Goal: Check status: Check status

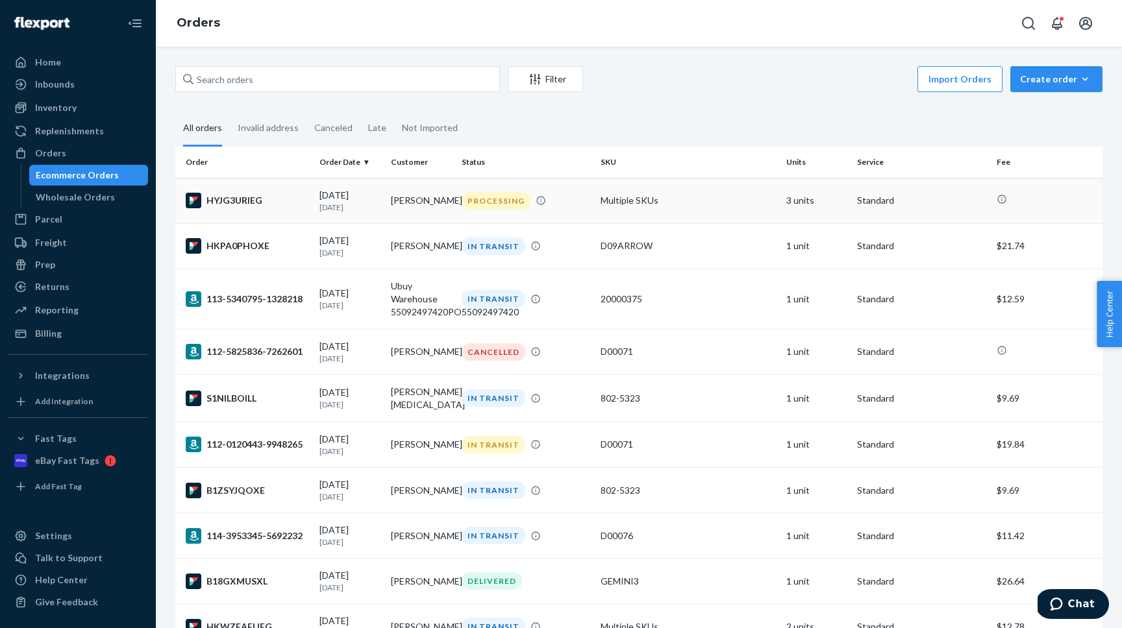
click at [274, 210] on td "HYJG3URIEG" at bounding box center [244, 200] width 139 height 45
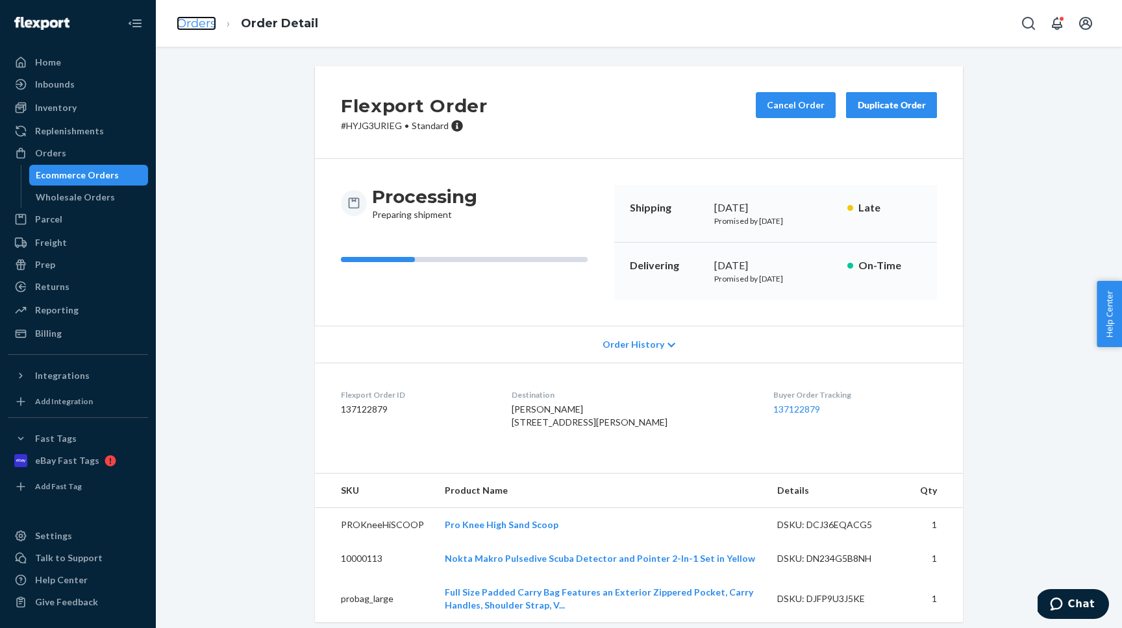
click at [204, 20] on link "Orders" at bounding box center [197, 23] width 40 height 14
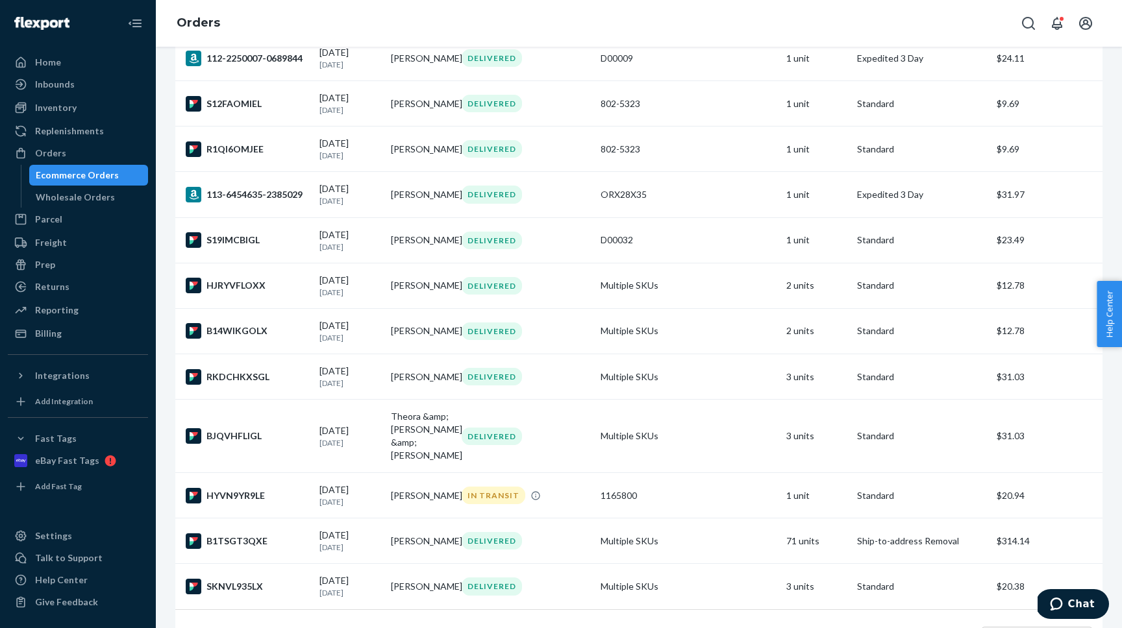
scroll to position [762, 0]
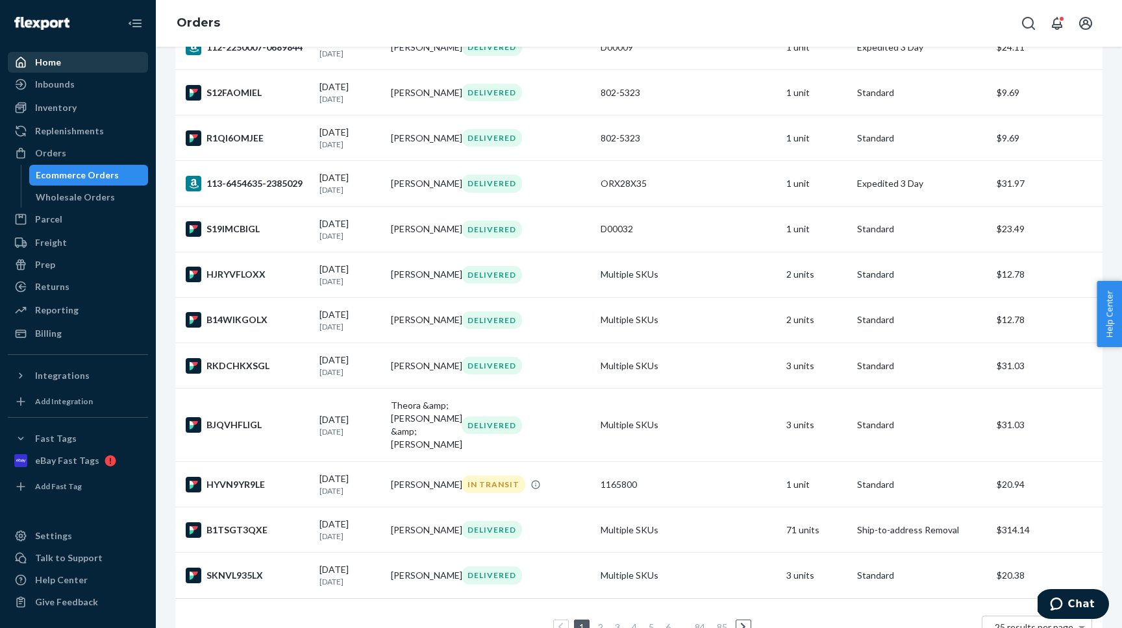
click at [50, 69] on div "Home" at bounding box center [78, 62] width 138 height 18
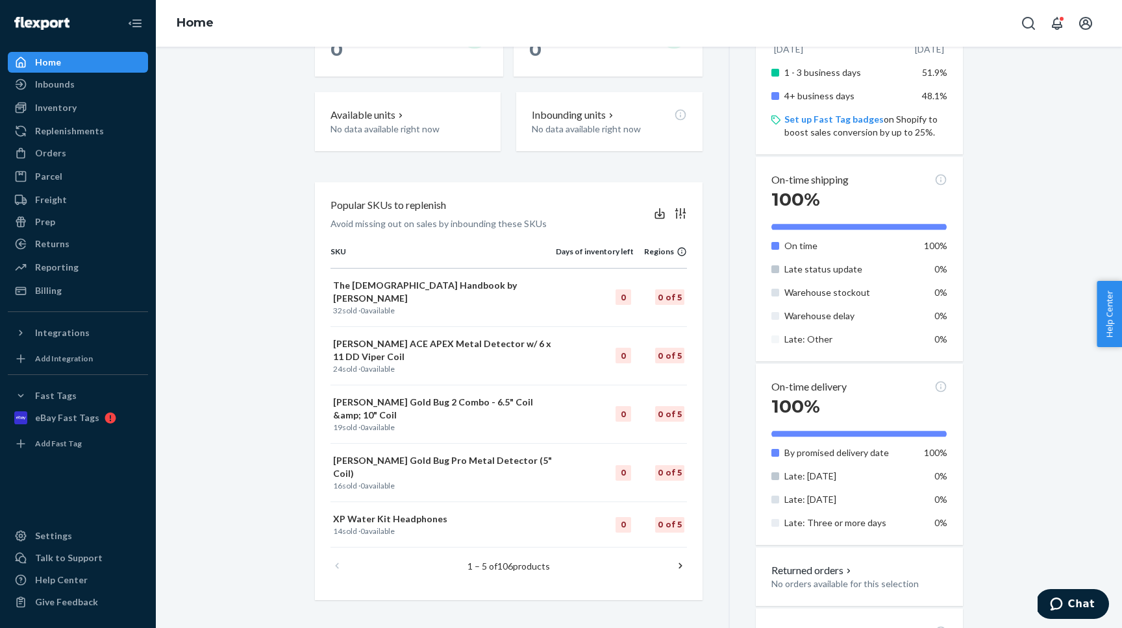
scroll to position [484, 0]
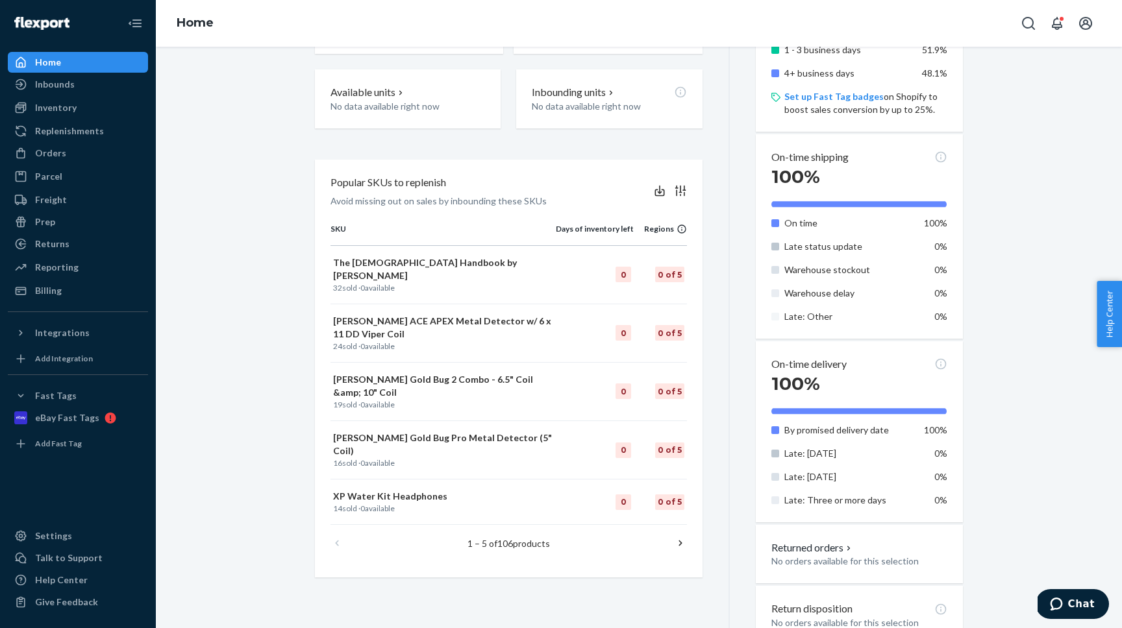
click at [677, 537] on icon at bounding box center [680, 543] width 13 height 13
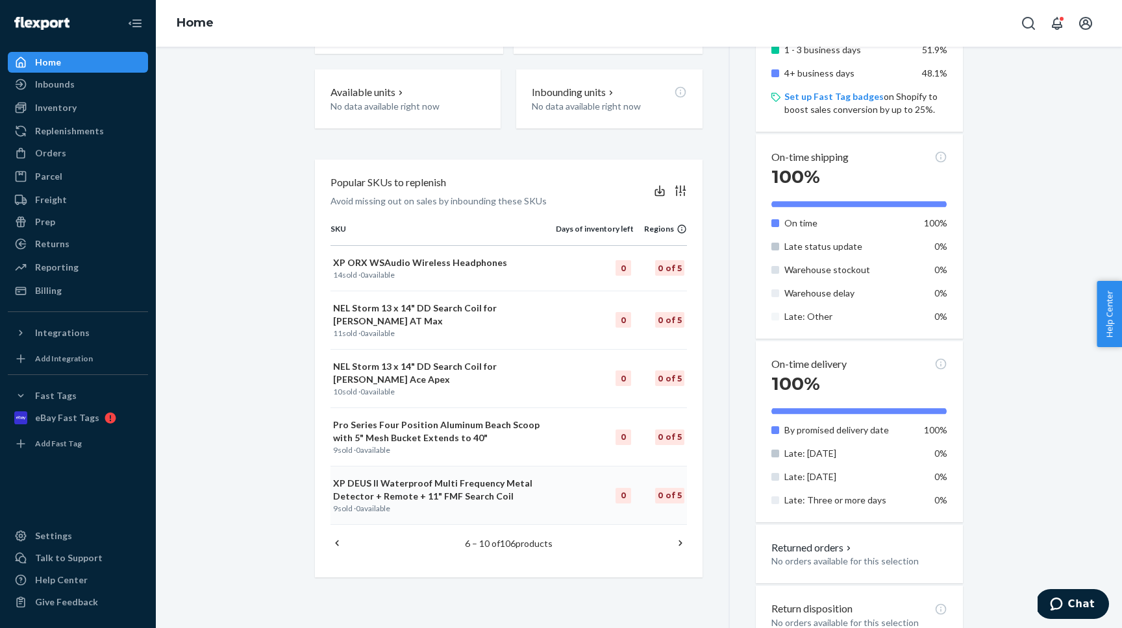
click at [677, 512] on td "0 of 5" at bounding box center [660, 496] width 53 height 58
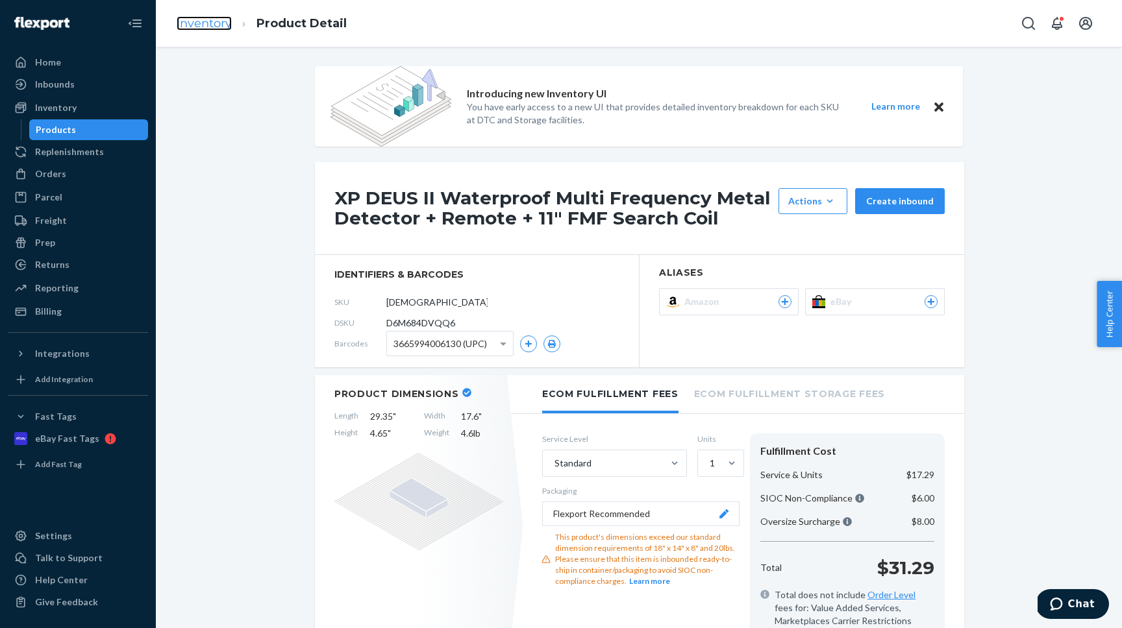
click at [190, 27] on link "Inventory" at bounding box center [204, 23] width 55 height 14
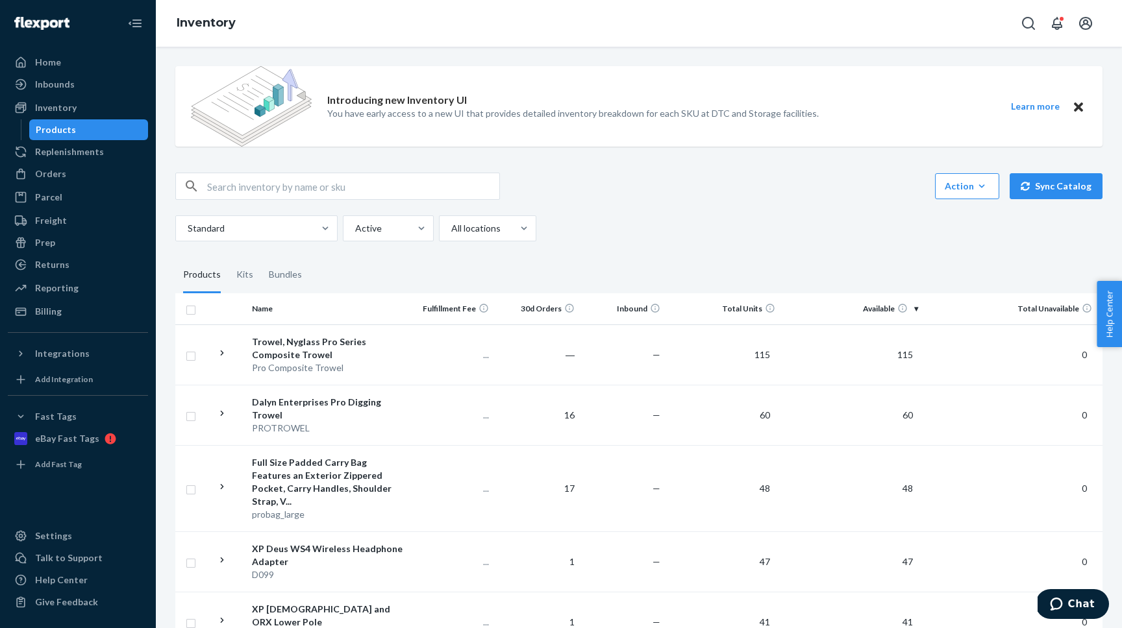
click at [49, 51] on div "Home Inbounds Shipping Plans Problems Inventory Products Replenishments Orders …" at bounding box center [78, 314] width 156 height 628
click at [49, 56] on div "Home" at bounding box center [48, 62] width 26 height 13
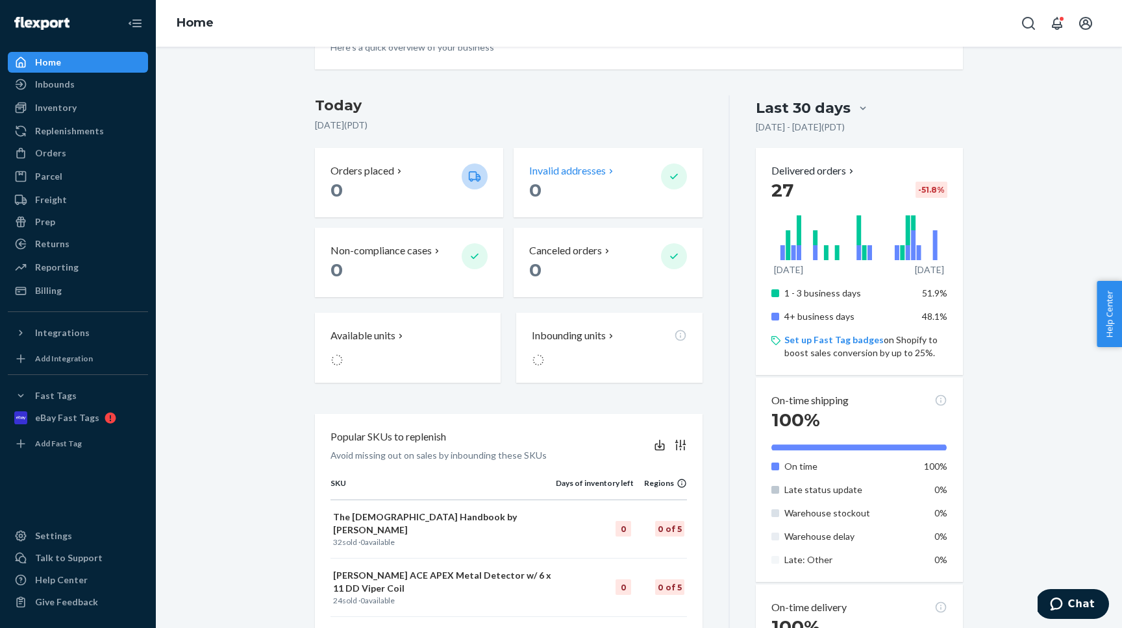
scroll to position [486, 0]
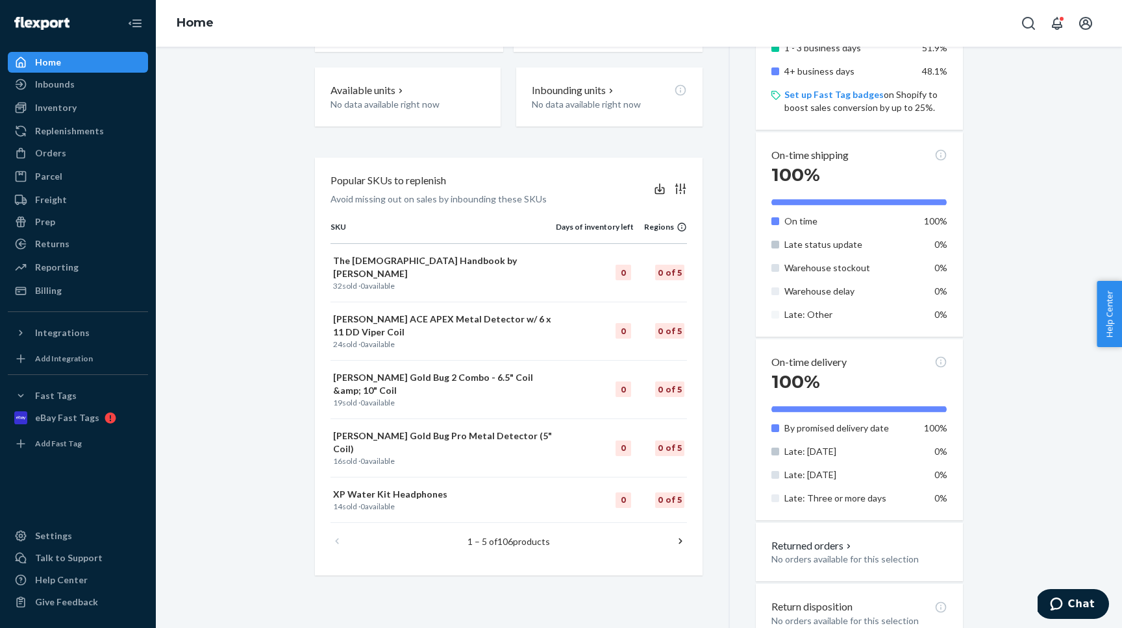
click at [683, 535] on icon at bounding box center [680, 541] width 13 height 13
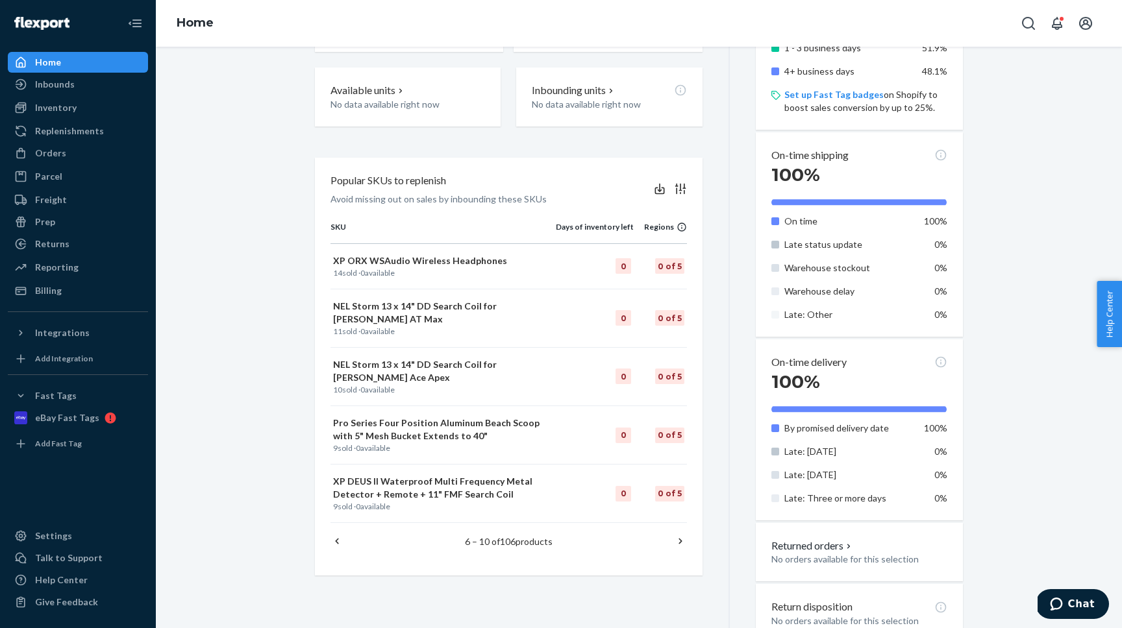
click at [678, 535] on icon at bounding box center [680, 541] width 13 height 13
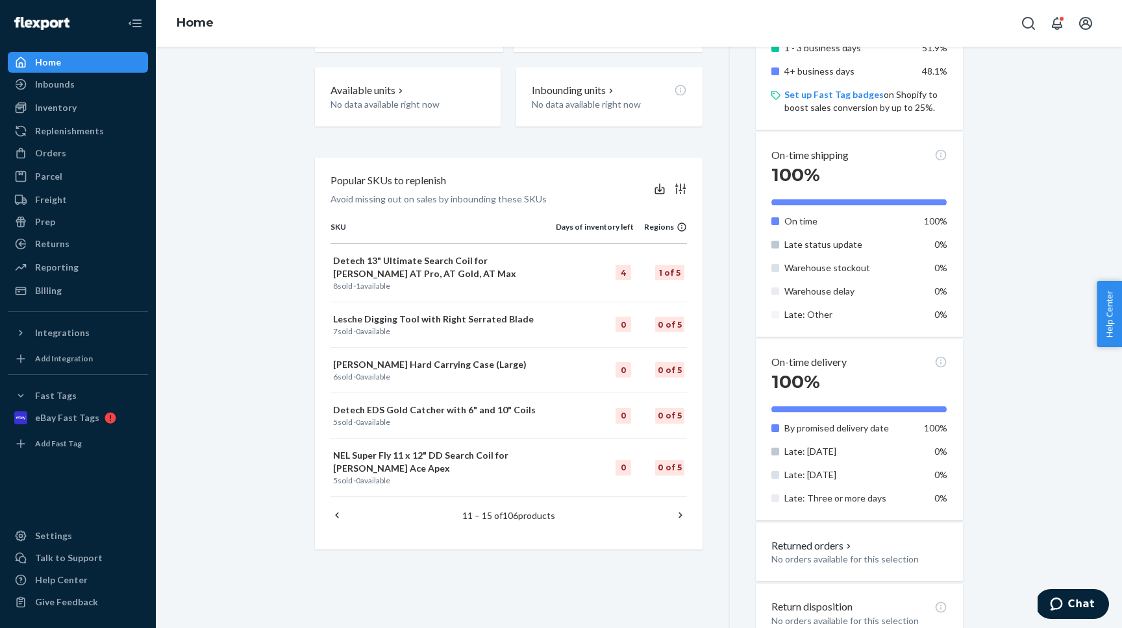
click at [679, 519] on icon at bounding box center [680, 515] width 13 height 13
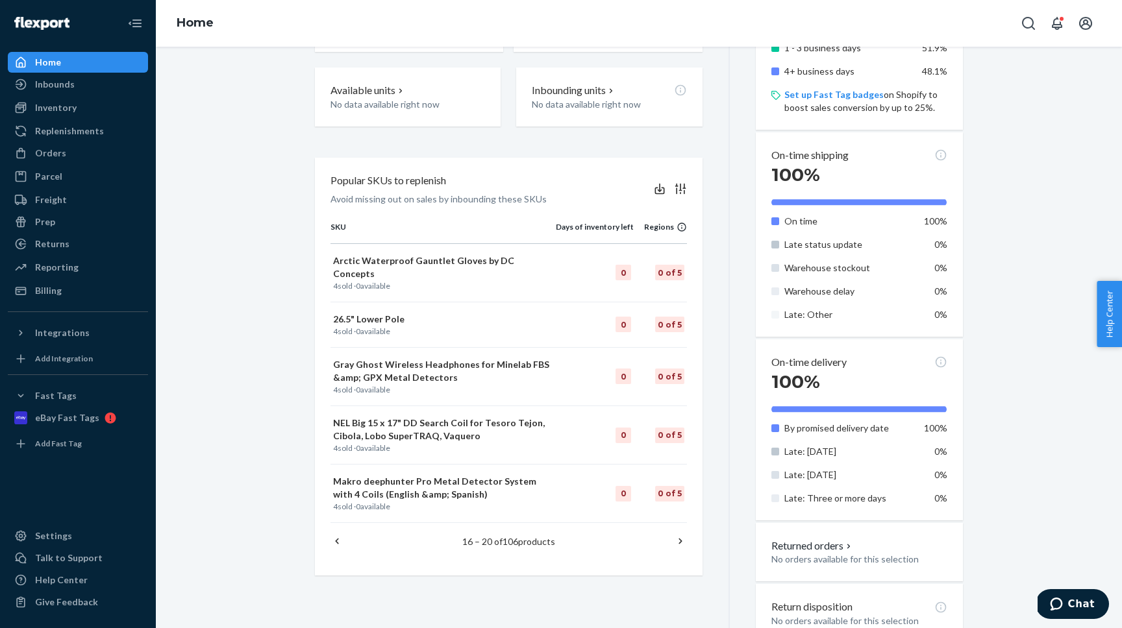
click at [679, 523] on div "16 – 20 of 106 products" at bounding box center [508, 541] width 356 height 37
click at [679, 535] on icon at bounding box center [680, 541] width 13 height 13
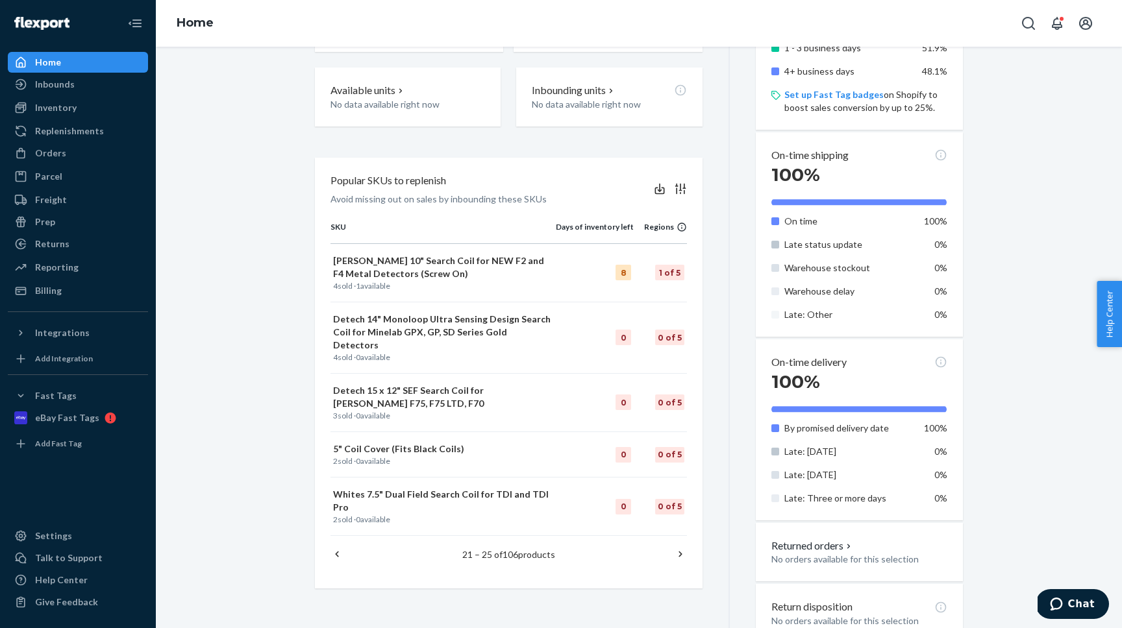
click at [679, 548] on icon at bounding box center [680, 554] width 13 height 13
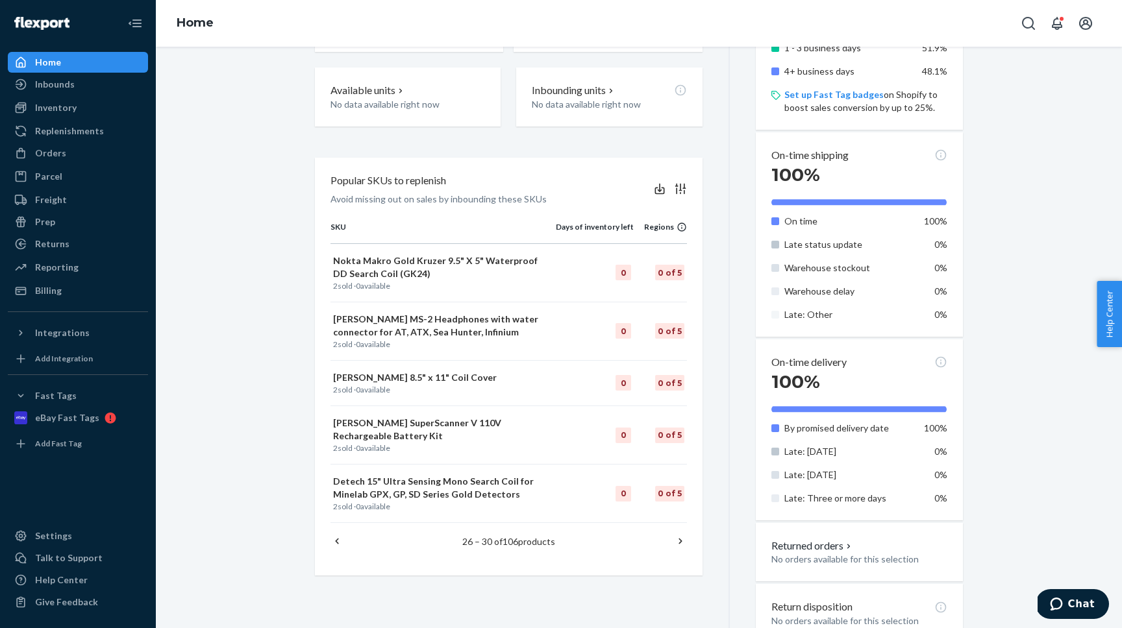
click at [678, 538] on icon at bounding box center [680, 541] width 13 height 13
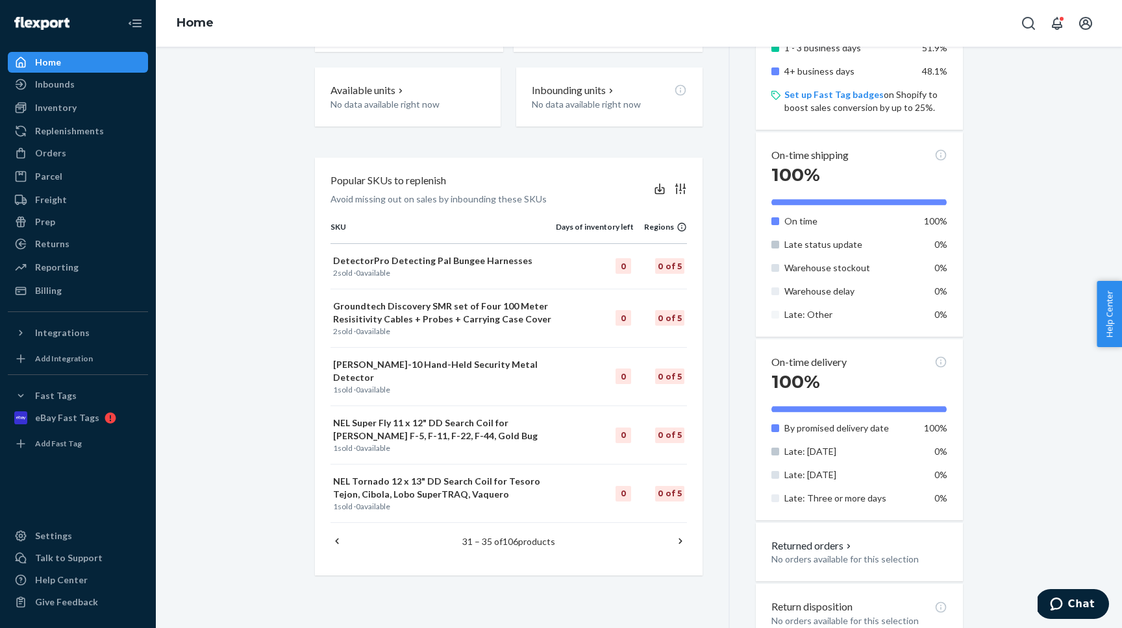
click at [338, 535] on icon at bounding box center [336, 541] width 13 height 13
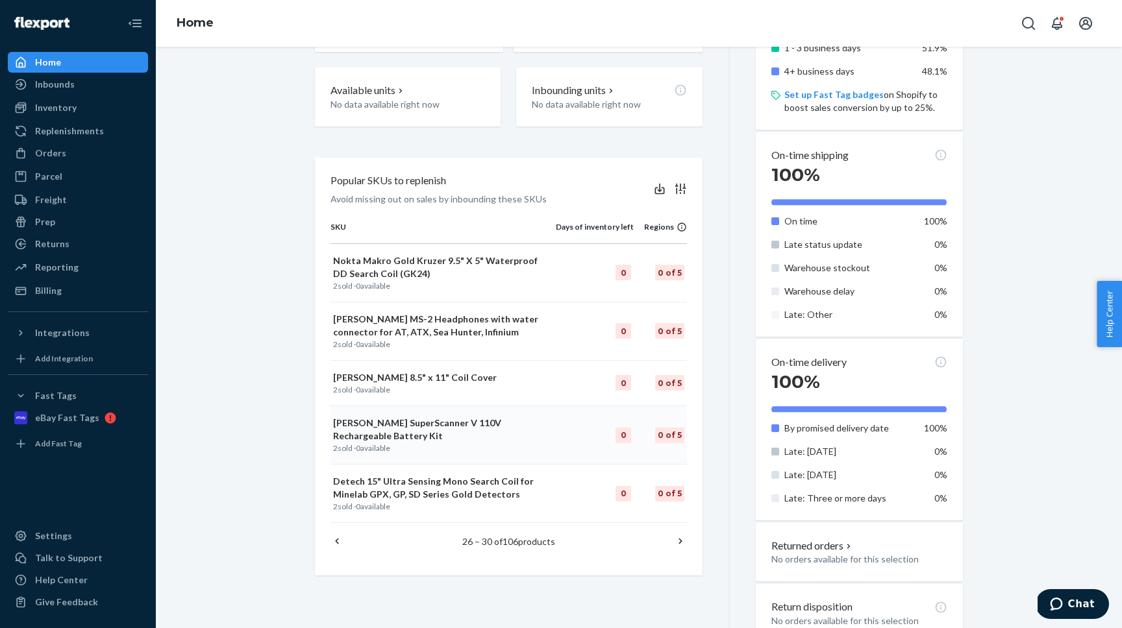
click at [403, 437] on p "[PERSON_NAME] SuperScanner V 110V Rechargeable Battery Kit" at bounding box center [443, 430] width 220 height 26
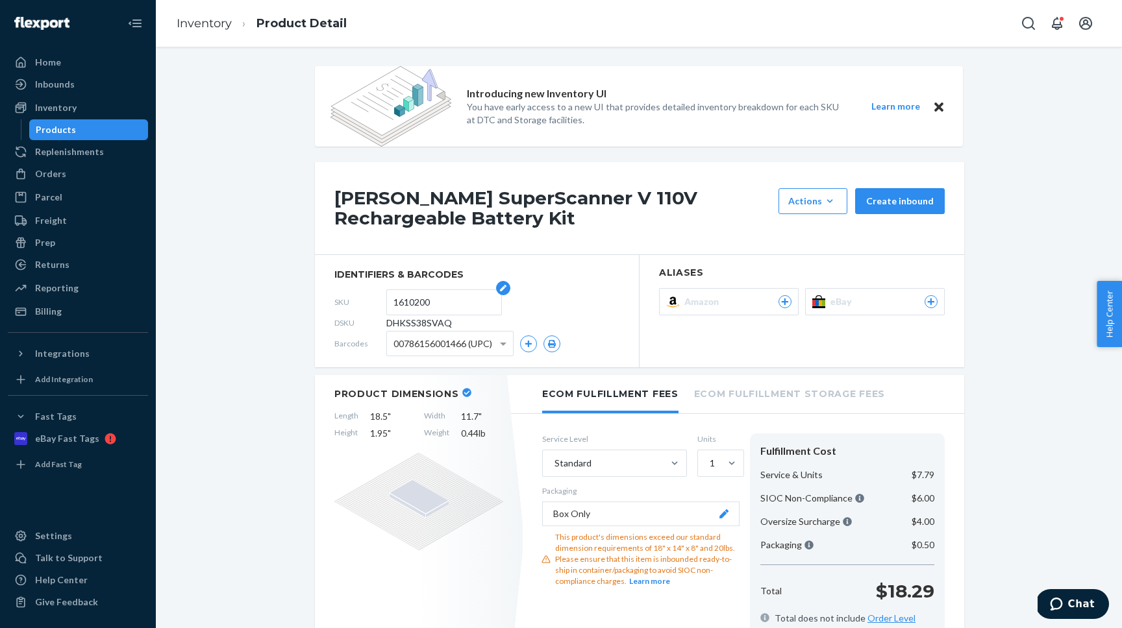
click at [411, 308] on input "1610200" at bounding box center [443, 302] width 101 height 25
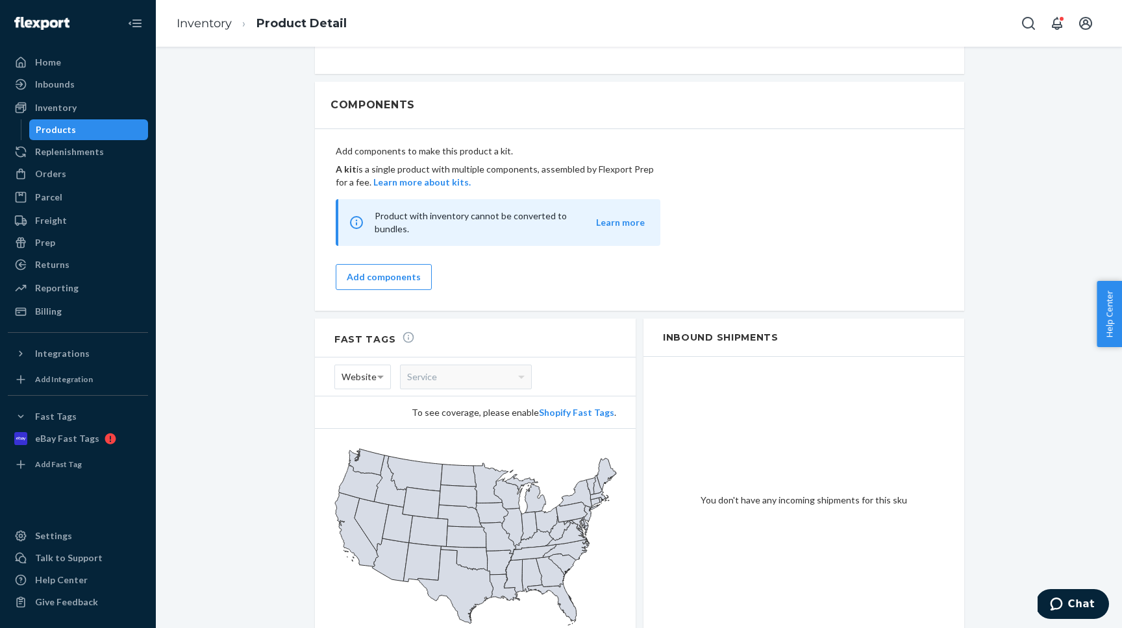
scroll to position [1263, 0]
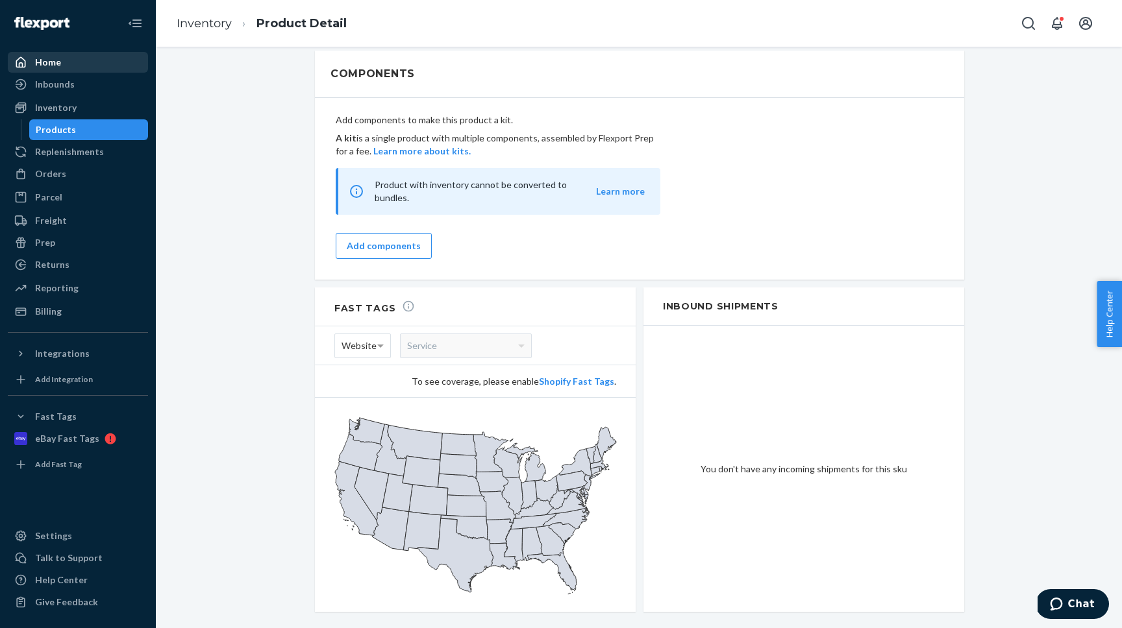
click at [60, 53] on link "Home" at bounding box center [78, 62] width 140 height 21
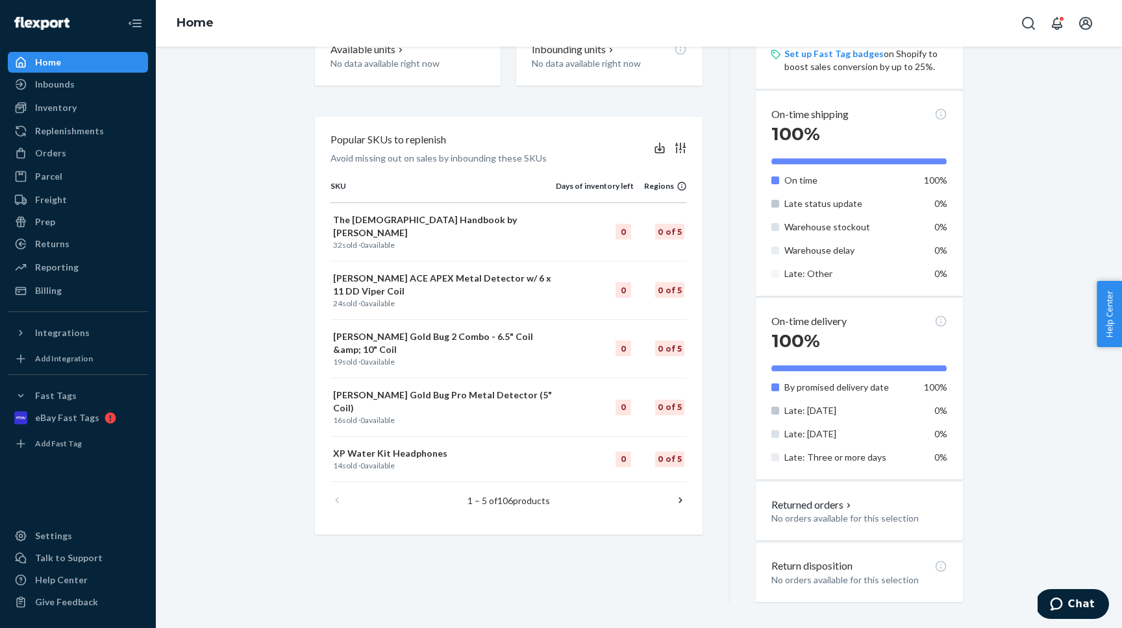
scroll to position [510, 0]
